Goal: Task Accomplishment & Management: Manage account settings

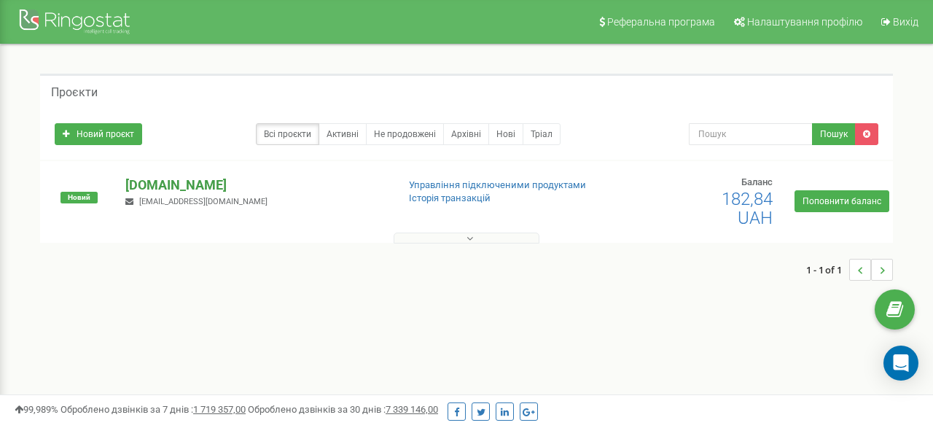
click at [192, 181] on p "goal-team.com" at bounding box center [255, 185] width 260 height 19
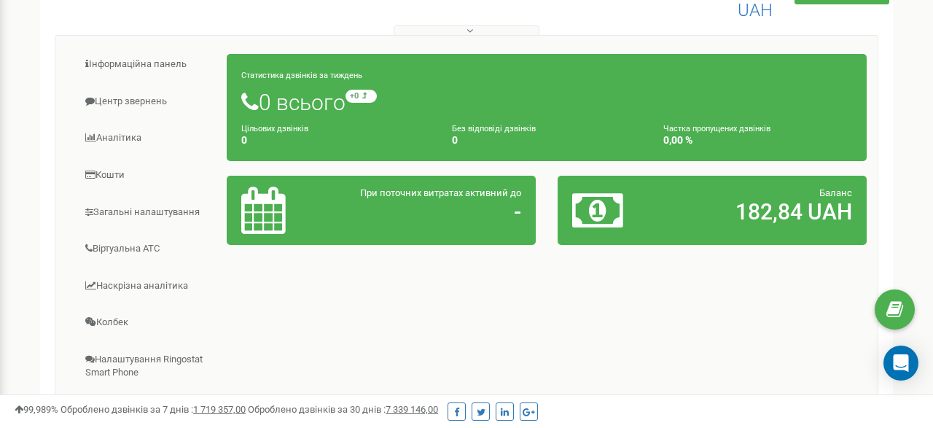
scroll to position [249, 0]
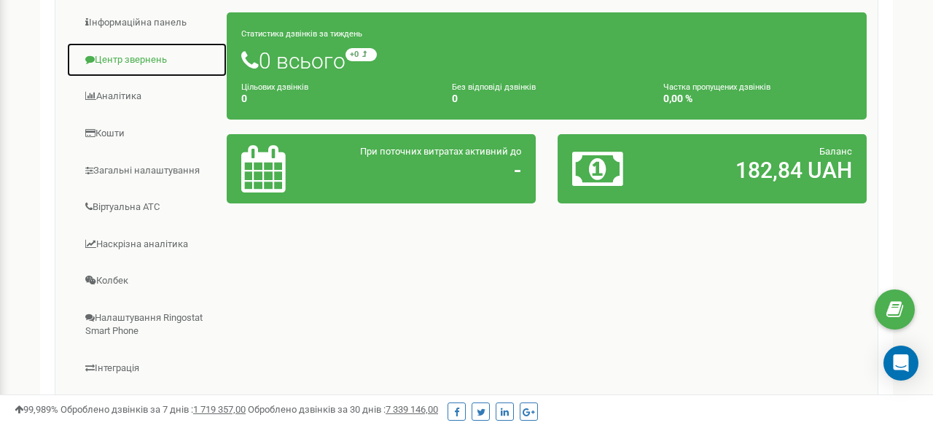
click at [133, 69] on link "Центр звернень" at bounding box center [146, 60] width 161 height 36
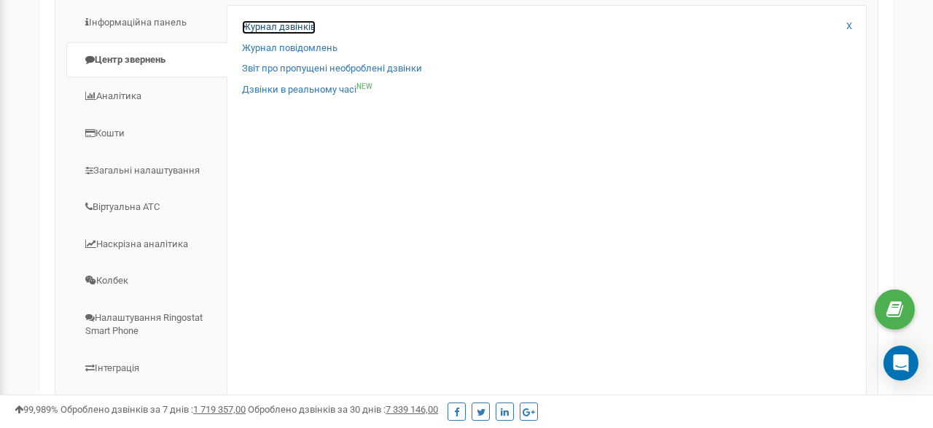
click at [282, 22] on link "Журнал дзвінків" at bounding box center [279, 27] width 74 height 14
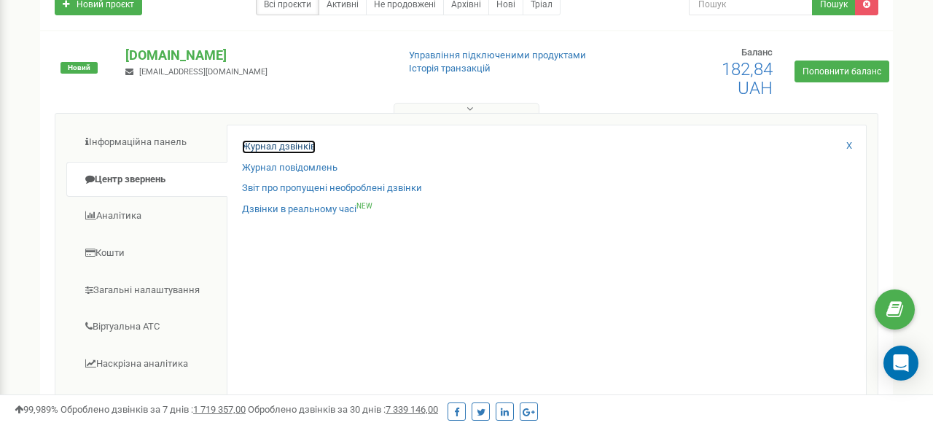
scroll to position [106, 0]
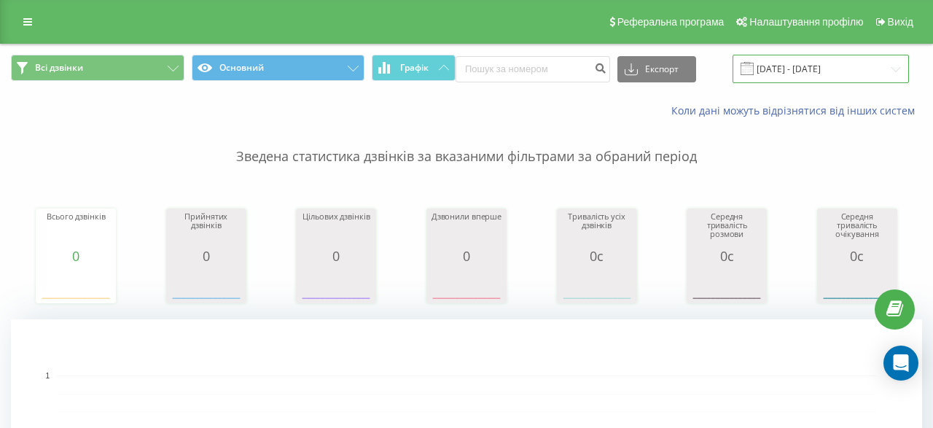
click at [792, 71] on input "19.07.2025 - 19.08.2025" at bounding box center [821, 69] width 176 height 28
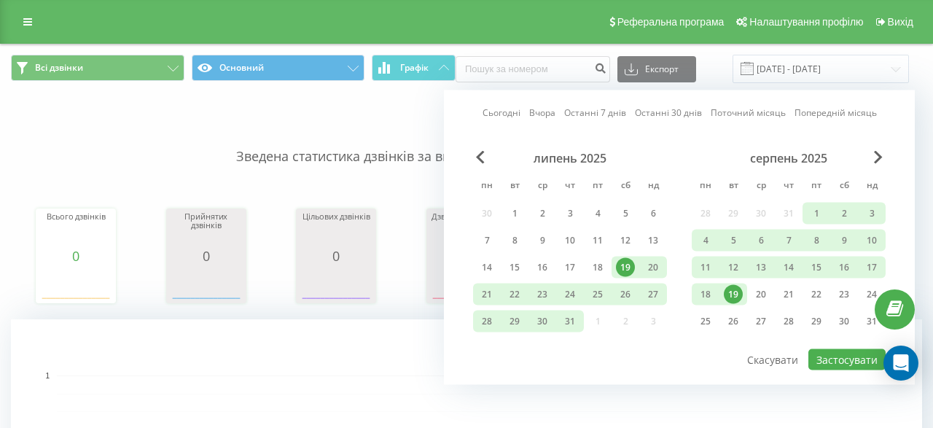
click at [733, 299] on div "19" at bounding box center [733, 294] width 19 height 19
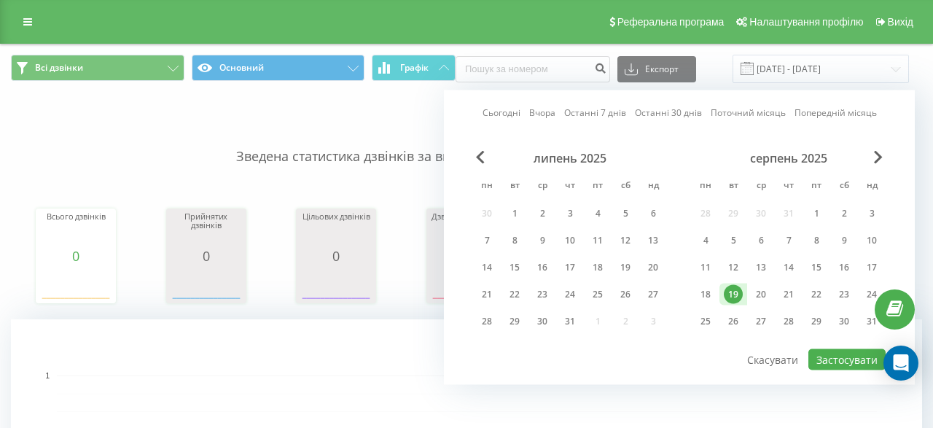
click at [733, 299] on div "19" at bounding box center [733, 294] width 19 height 19
click at [851, 356] on button "Застосувати" at bounding box center [846, 359] width 77 height 21
type input "19.08.2025 - 19.08.2025"
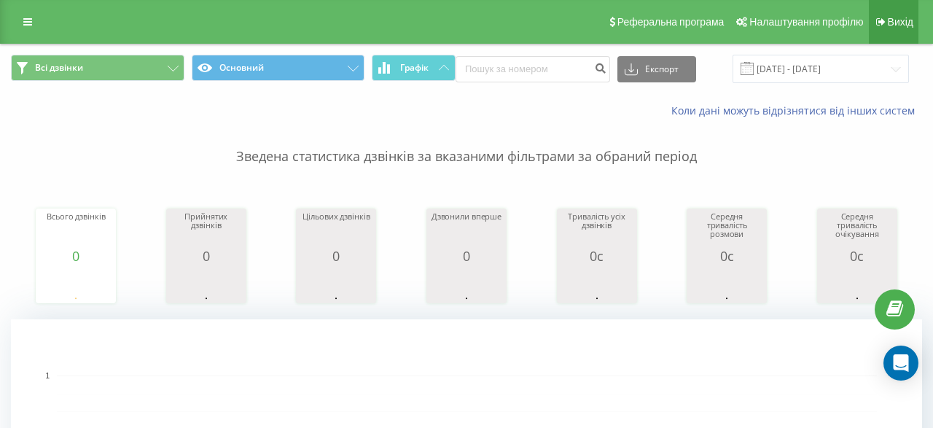
click at [905, 23] on span "Вихід" at bounding box center [901, 22] width 26 height 12
